Goal: Transaction & Acquisition: Purchase product/service

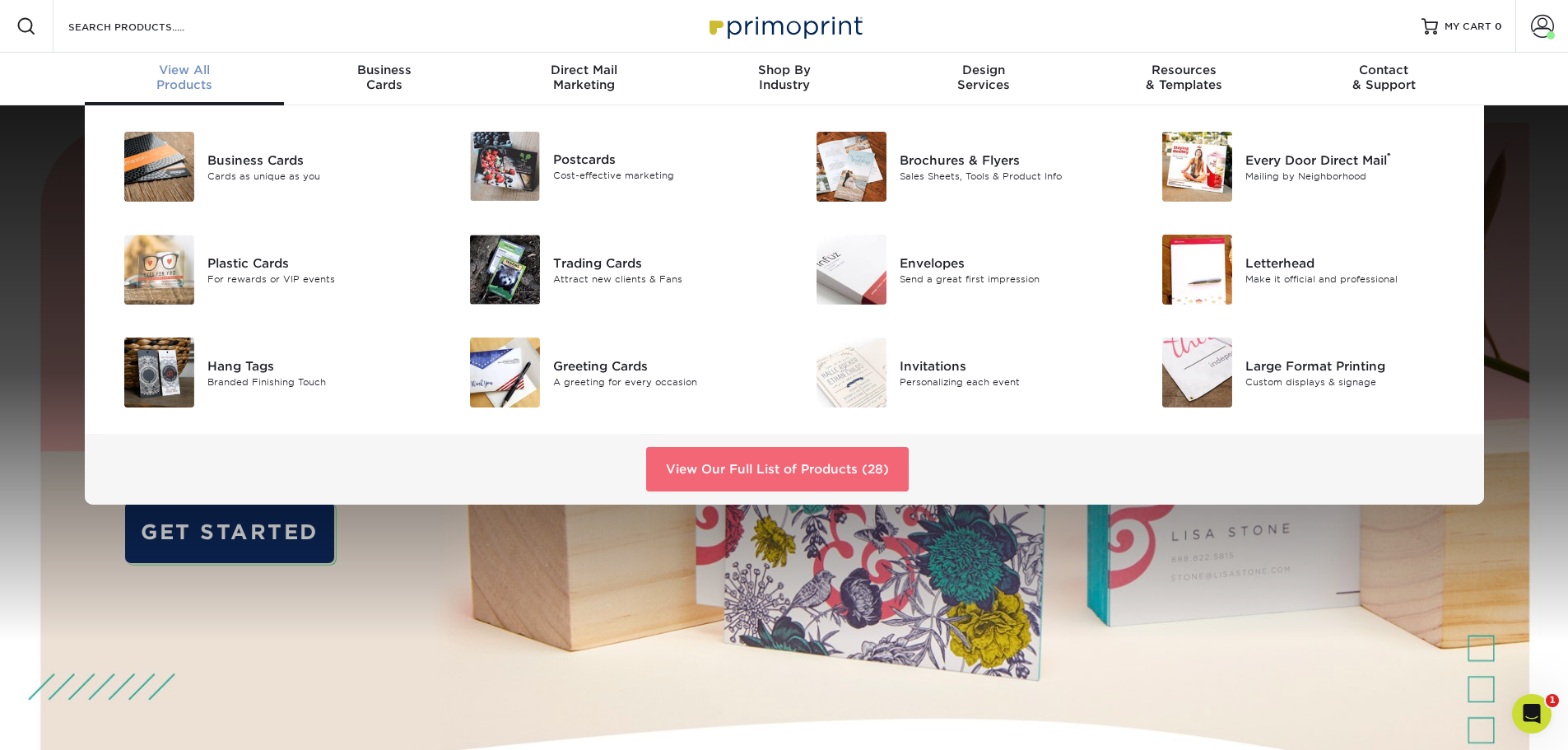
click at [850, 470] on link "View Our Full List of Products (28)" at bounding box center [778, 469] width 263 height 45
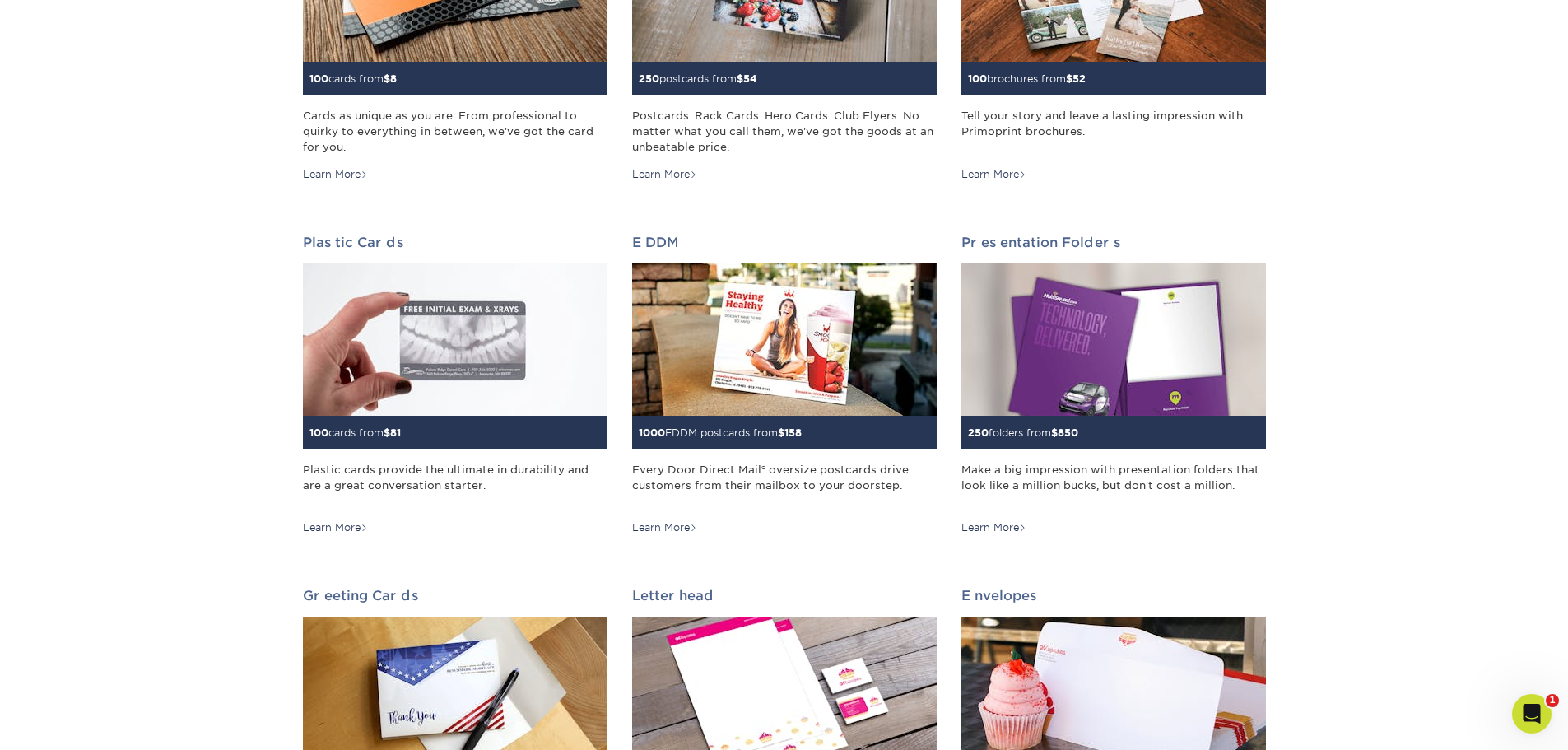
scroll to position [549, 0]
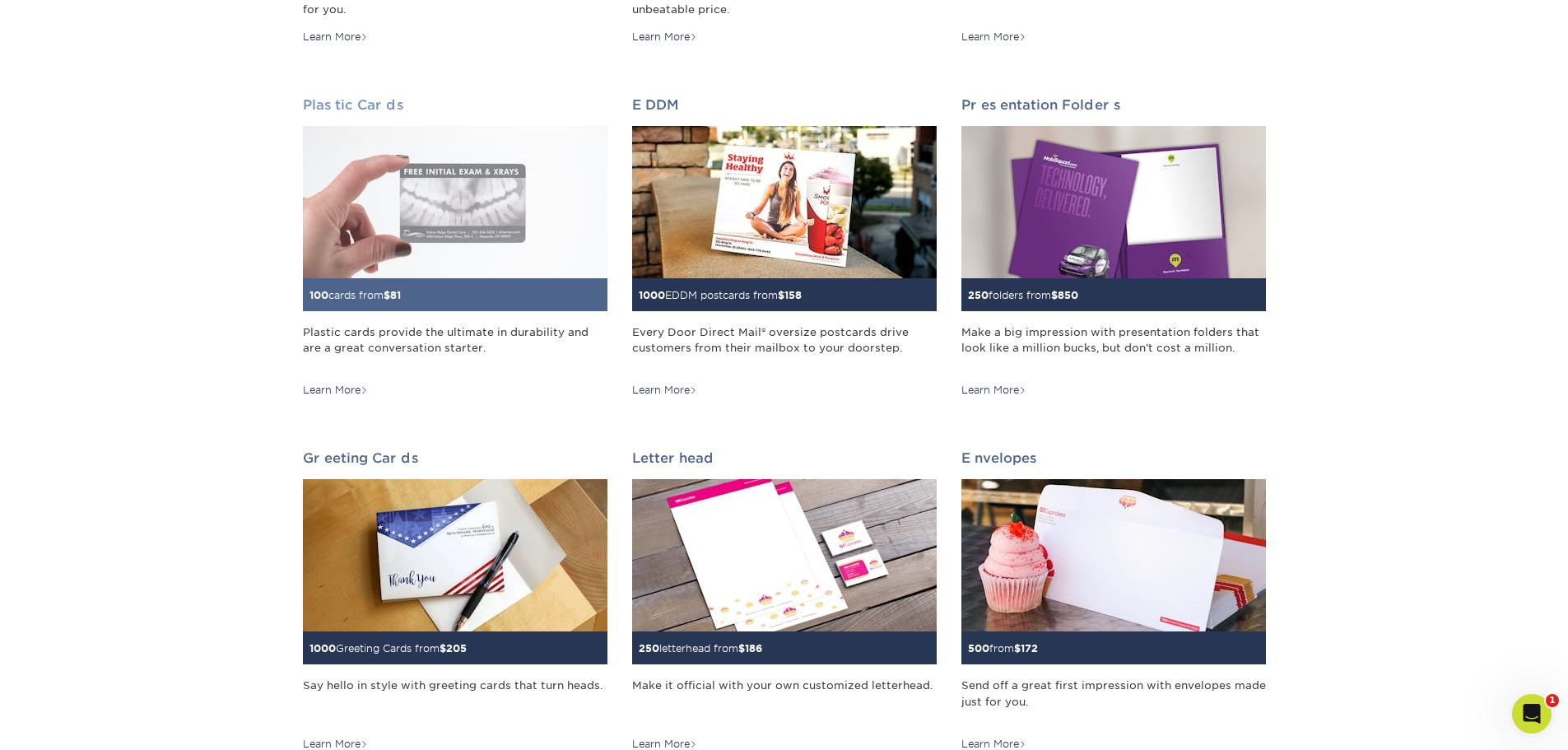
click at [402, 173] on img at bounding box center [455, 202] width 305 height 152
